Goal: Task Accomplishment & Management: Manage account settings

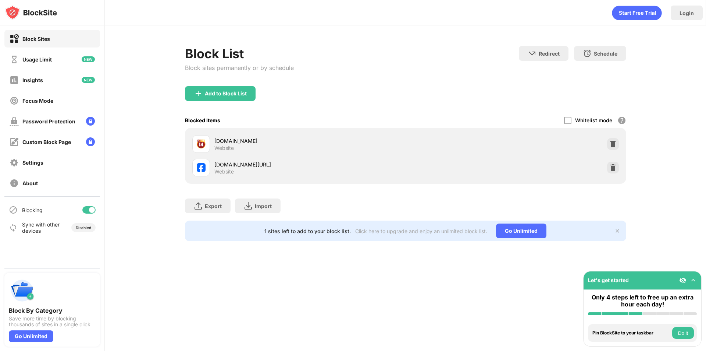
click at [86, 209] on div at bounding box center [88, 209] width 13 height 7
